Goal: Task Accomplishment & Management: Complete application form

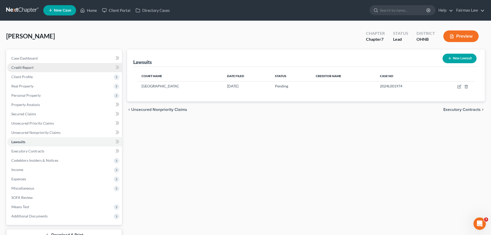
drag, startPoint x: 0, startPoint y: 0, endPoint x: 29, endPoint y: 67, distance: 72.9
click at [29, 67] on span "Credit Report" at bounding box center [22, 67] width 22 height 4
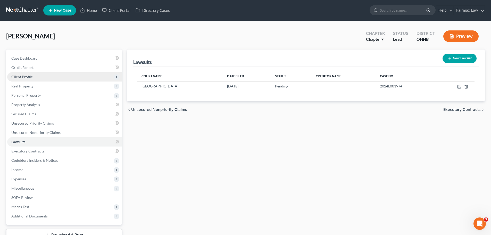
click at [26, 76] on span "Client Profile" at bounding box center [21, 77] width 21 height 4
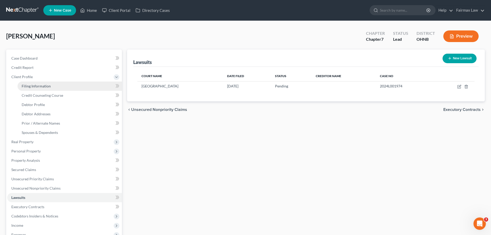
click at [49, 84] on span "Filing Information" at bounding box center [36, 86] width 29 height 4
select select "1"
select select "0"
select select "61"
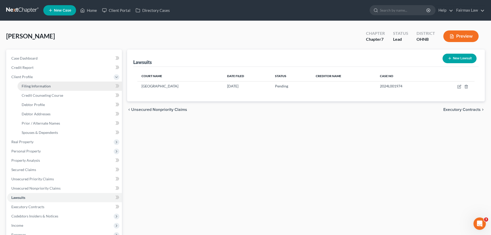
select select "16"
select select "0"
select select "36"
